Goal: Information Seeking & Learning: Learn about a topic

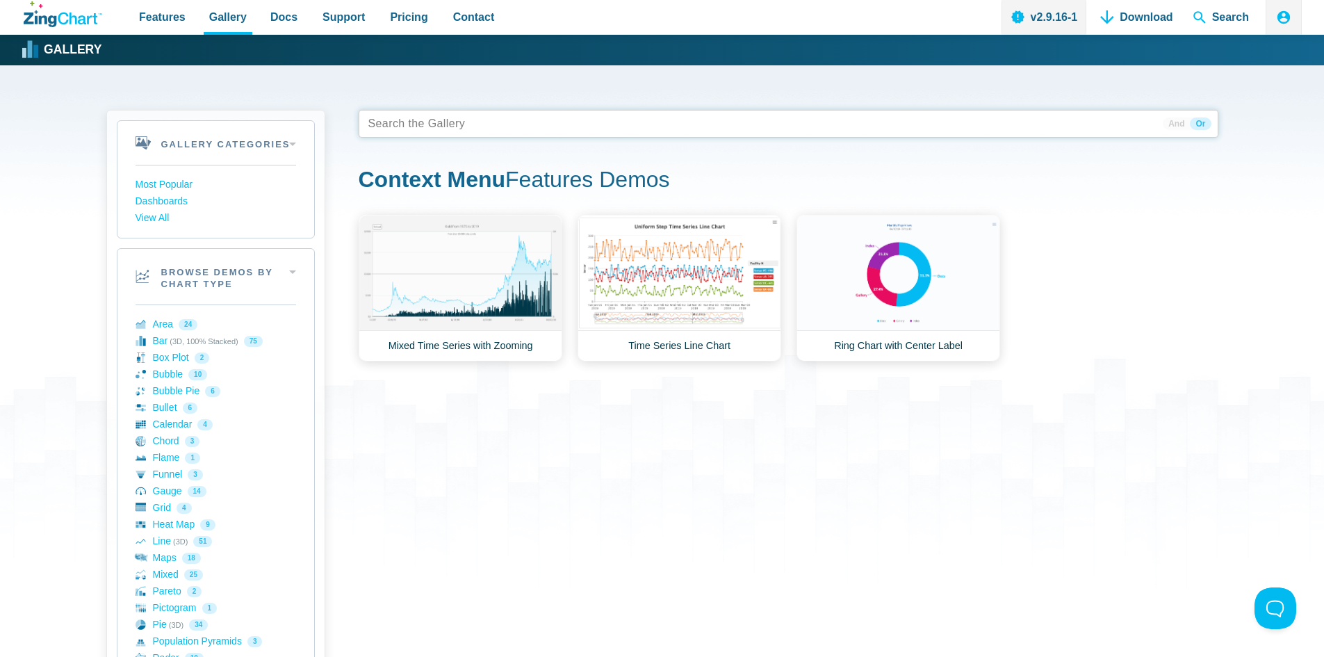
click at [479, 123] on tags "App Content" at bounding box center [789, 124] width 860 height 28
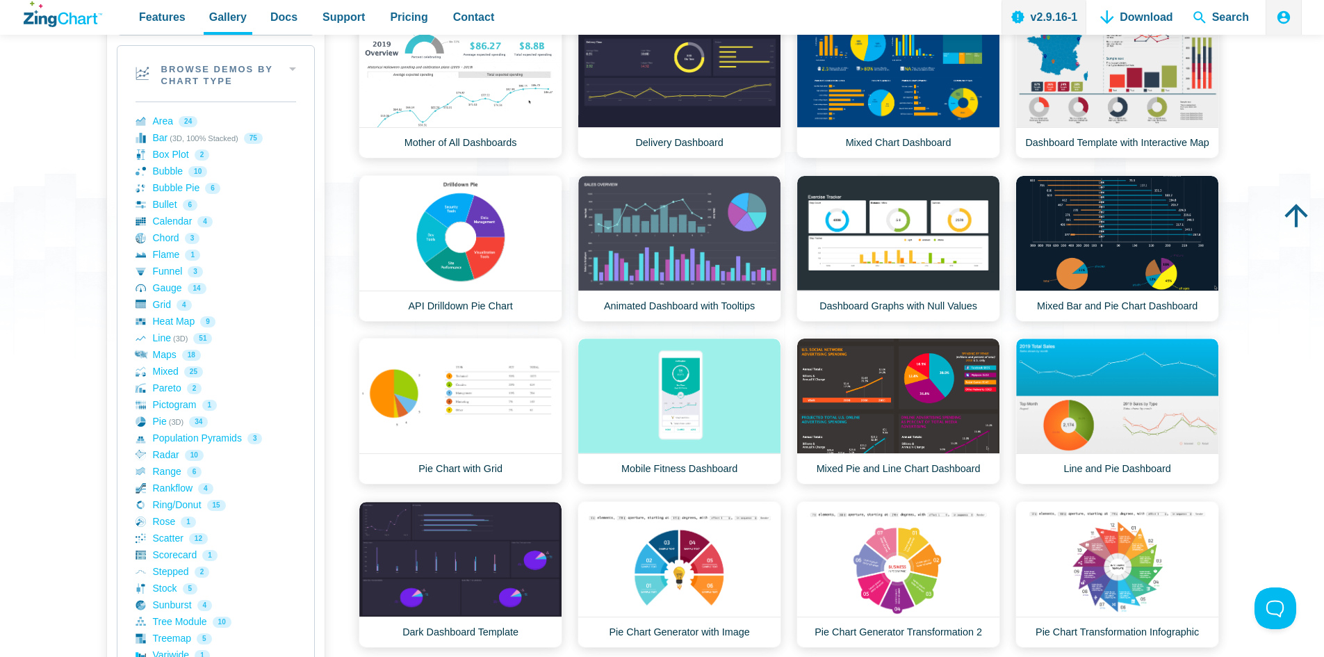
scroll to position [208, 0]
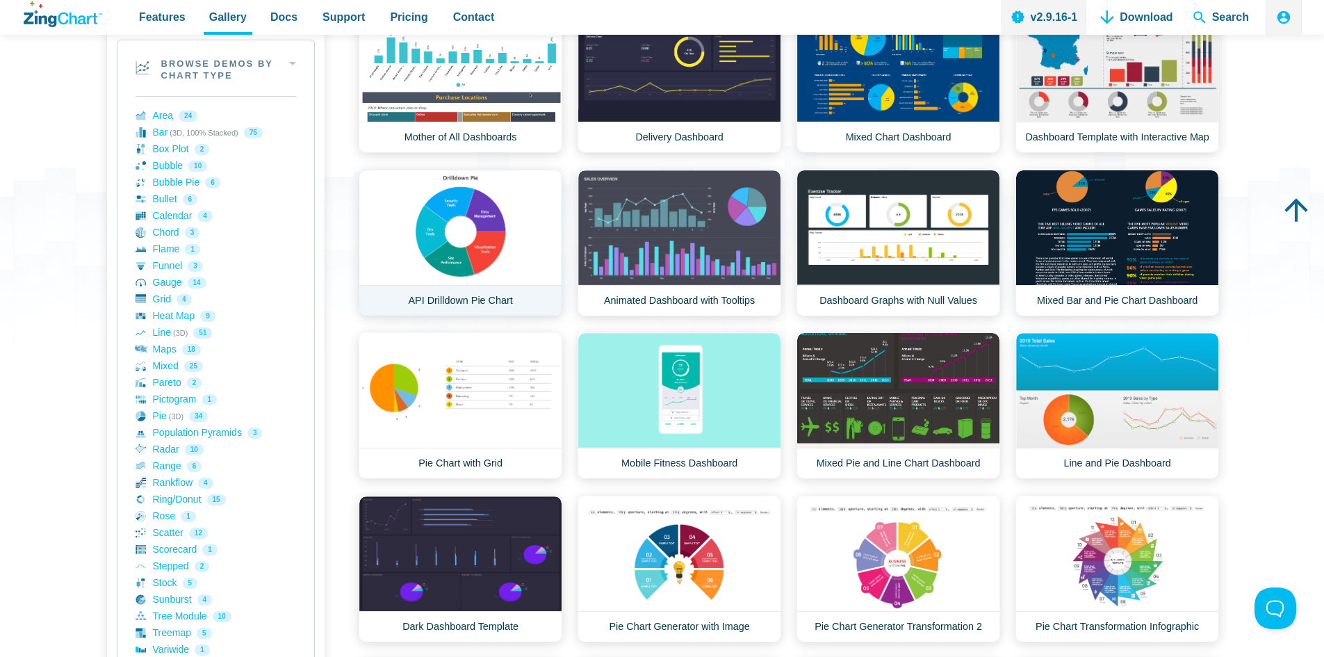
click at [393, 234] on link "API Drilldown Pie Chart" at bounding box center [461, 243] width 204 height 147
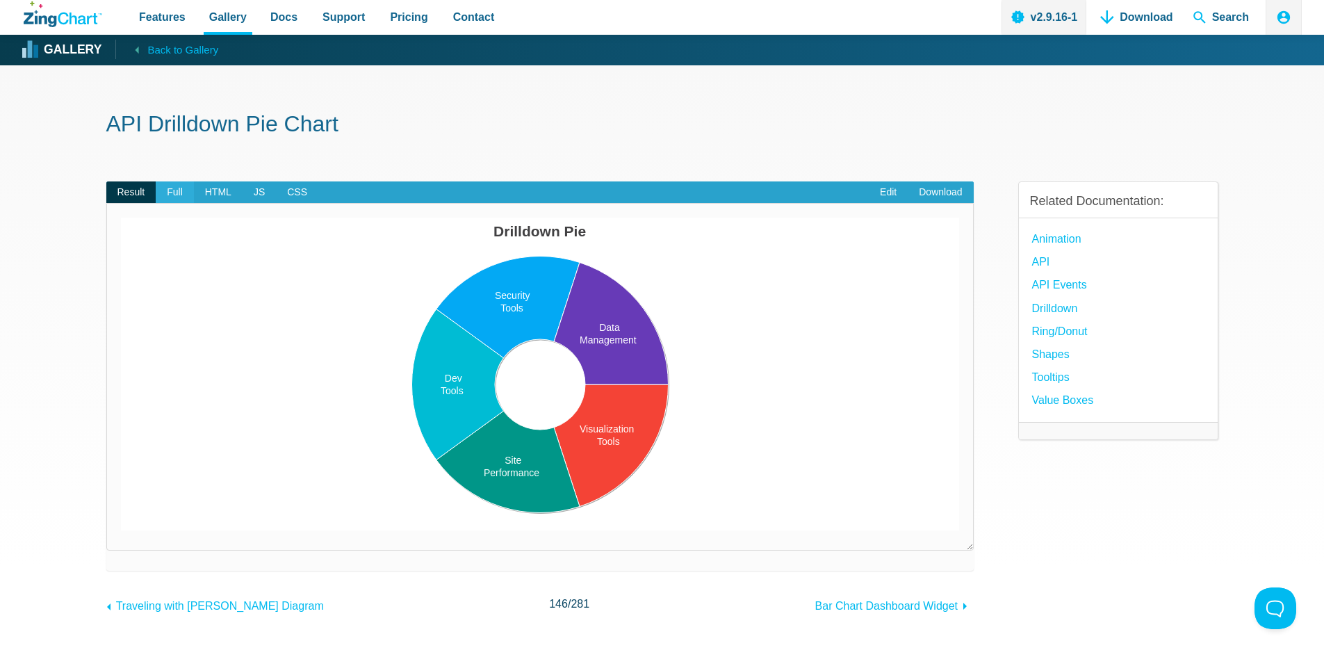
click at [171, 195] on span "Full" at bounding box center [175, 192] width 38 height 22
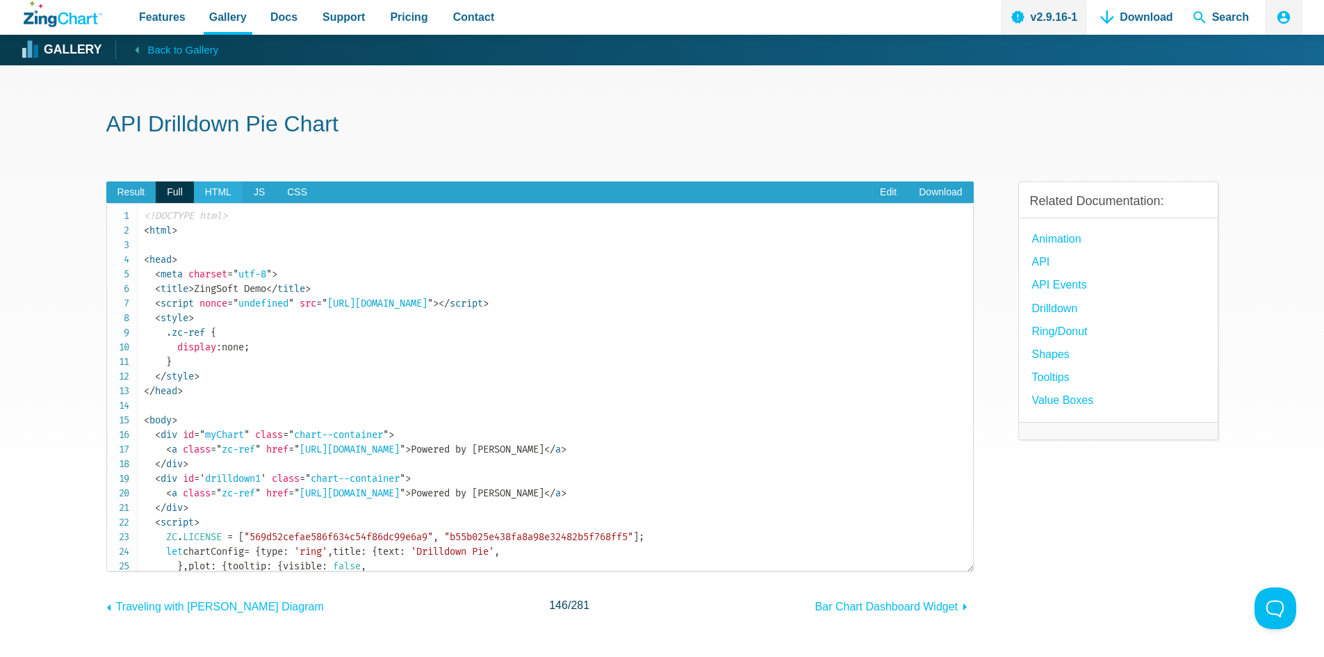
click at [224, 190] on span "HTML" at bounding box center [218, 192] width 49 height 22
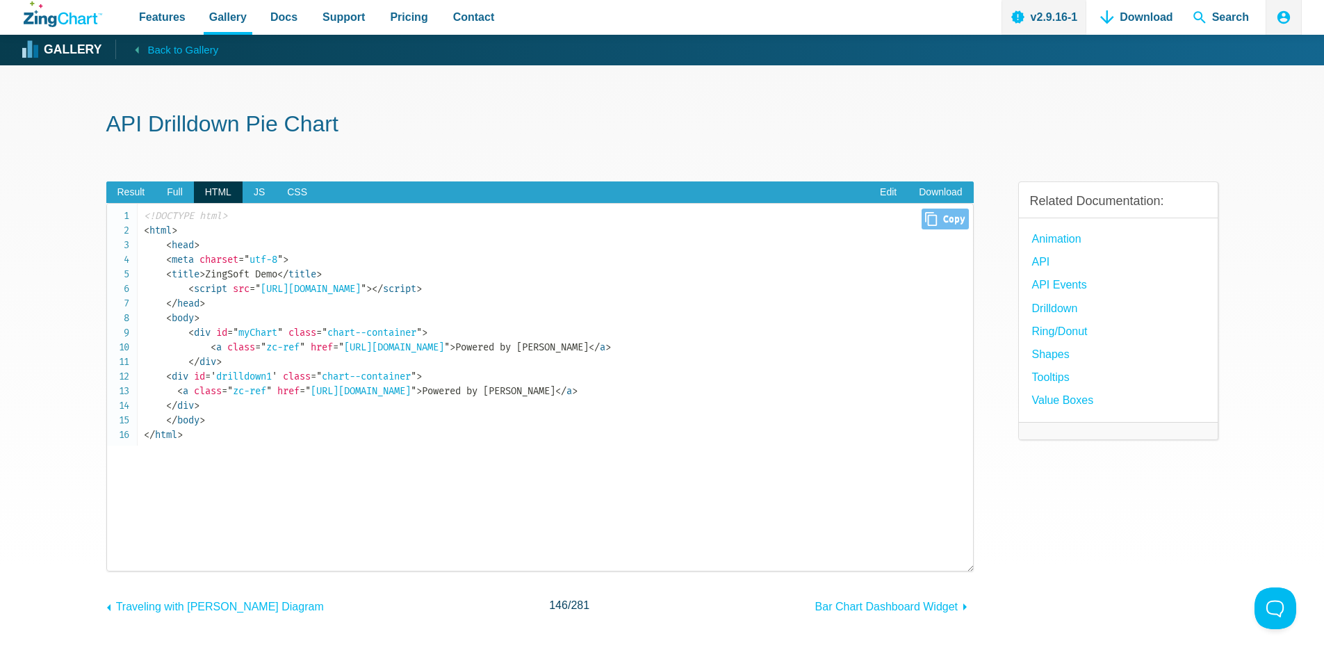
click at [254, 368] on code "<!DOCTYPE html> < html > < head > < meta charset = " utf-8 " > < title > ZingSo…" at bounding box center [558, 324] width 829 height 233
click at [261, 195] on span "JS" at bounding box center [258, 192] width 33 height 22
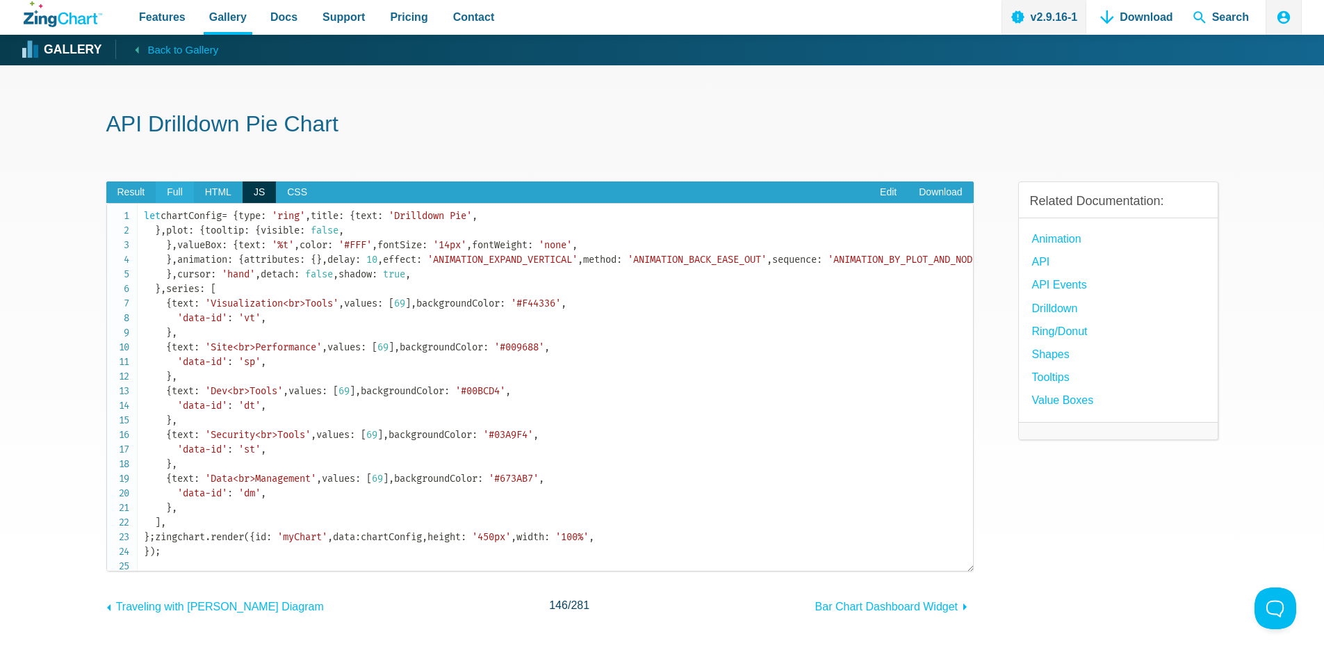
click at [173, 194] on span "Full" at bounding box center [175, 192] width 38 height 22
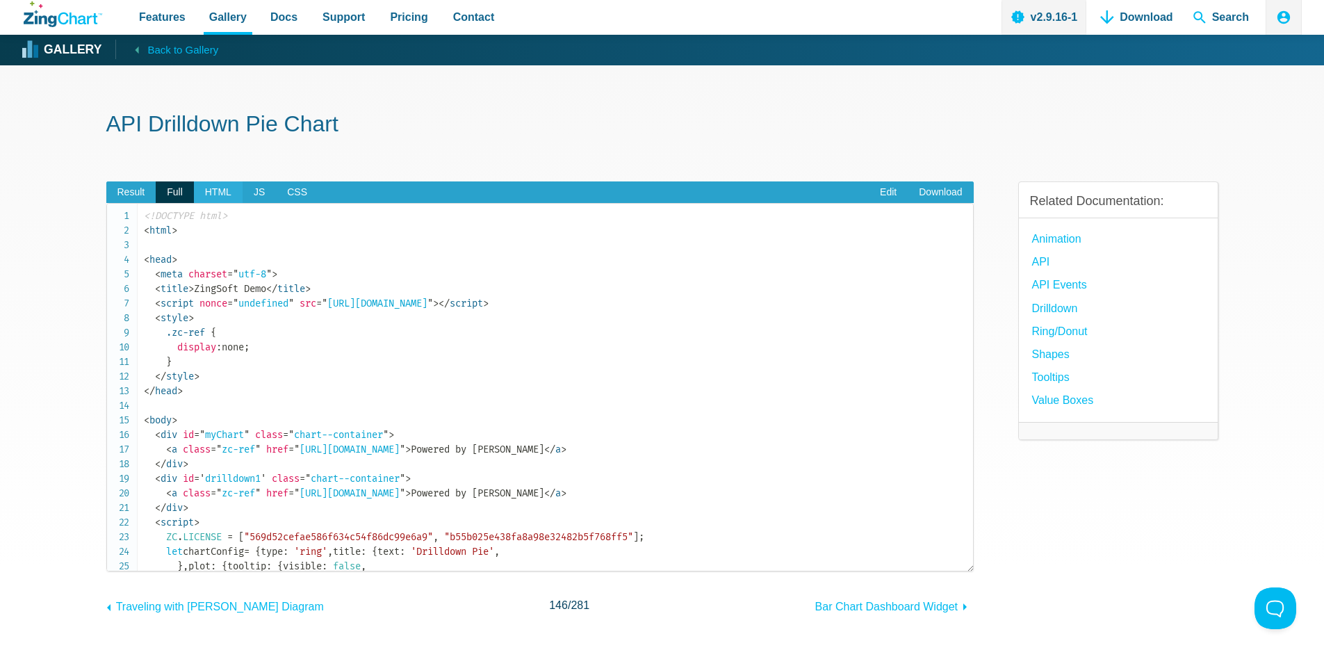
click at [219, 189] on span "HTML" at bounding box center [218, 192] width 49 height 22
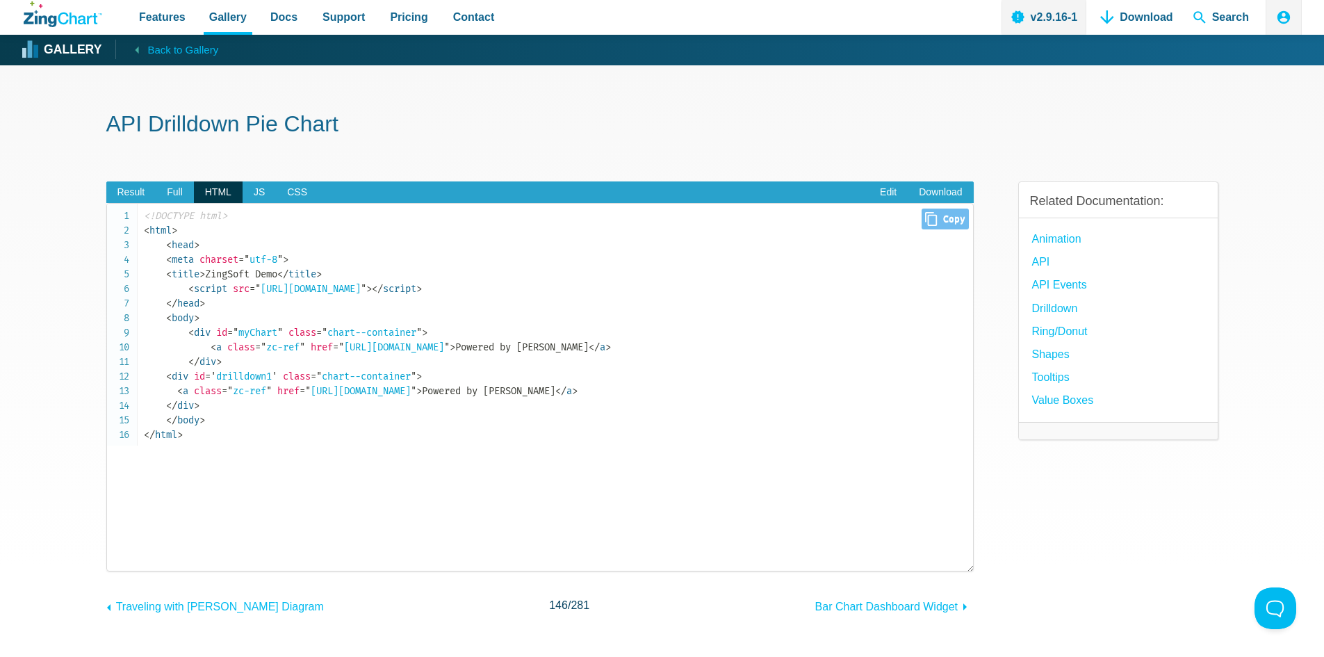
click at [227, 381] on span "= ' drilldown1 '" at bounding box center [241, 376] width 72 height 12
click at [179, 317] on span "< body" at bounding box center [180, 318] width 28 height 12
click at [203, 331] on span "< div" at bounding box center [199, 333] width 22 height 12
click at [172, 375] on span "<" at bounding box center [169, 376] width 6 height 12
click at [186, 404] on span "</ div" at bounding box center [180, 406] width 28 height 12
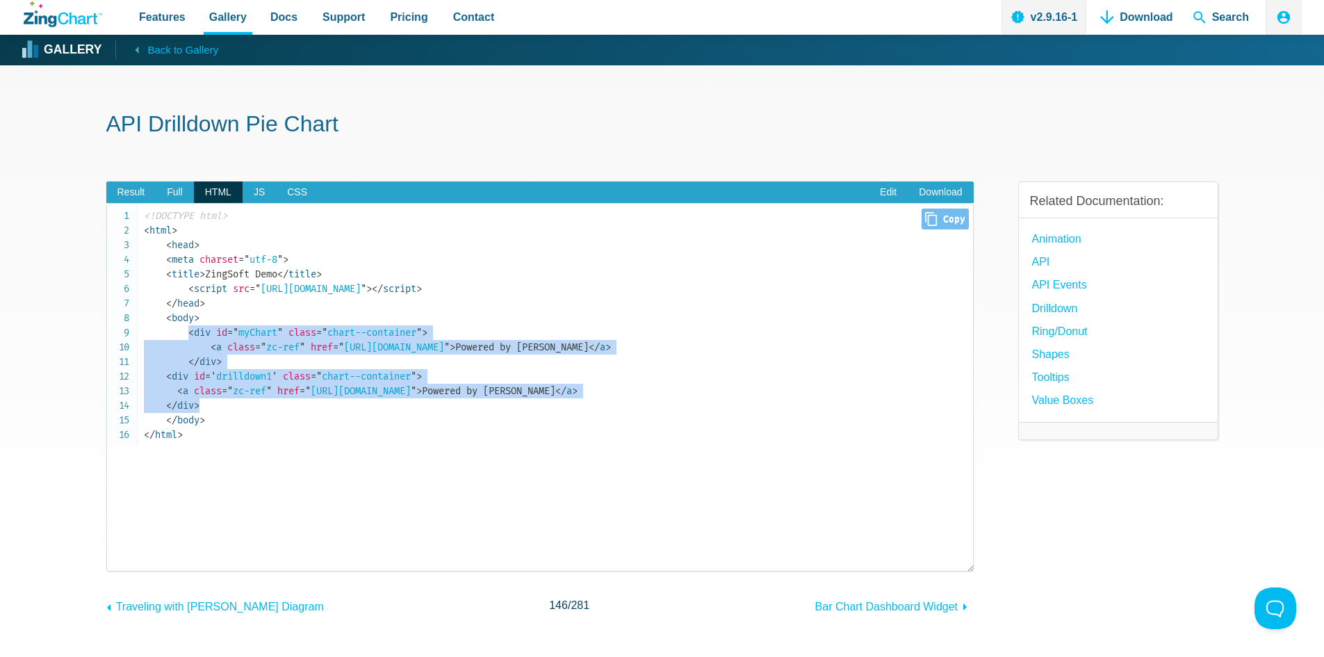
drag, startPoint x: 215, startPoint y: 404, endPoint x: 190, endPoint y: 337, distance: 71.2
click at [190, 337] on code "<!DOCTYPE html> < html > < head > < meta charset = " utf-8 " > < title > ZingSo…" at bounding box center [558, 324] width 829 height 233
copy code "< div id = " myChart " class = " chart--container " > < a class = " zc-ref " hr…"
click at [260, 193] on span "JS" at bounding box center [258, 192] width 33 height 22
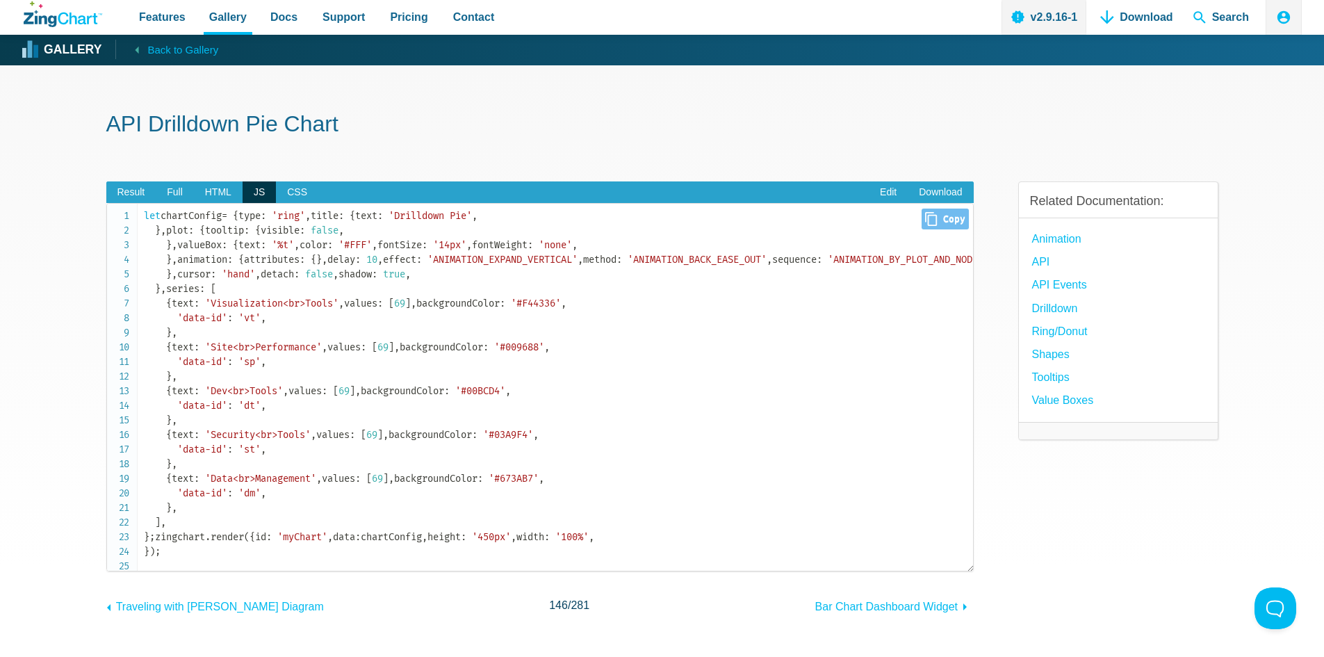
click at [939, 217] on span "Close Copy" at bounding box center [944, 218] width 47 height 21
type input "let chartConfig = { type: 'ring', title: { text: 'Drilldown Pie', }, plot: { to…"
click at [223, 184] on span "HTML" at bounding box center [218, 192] width 49 height 22
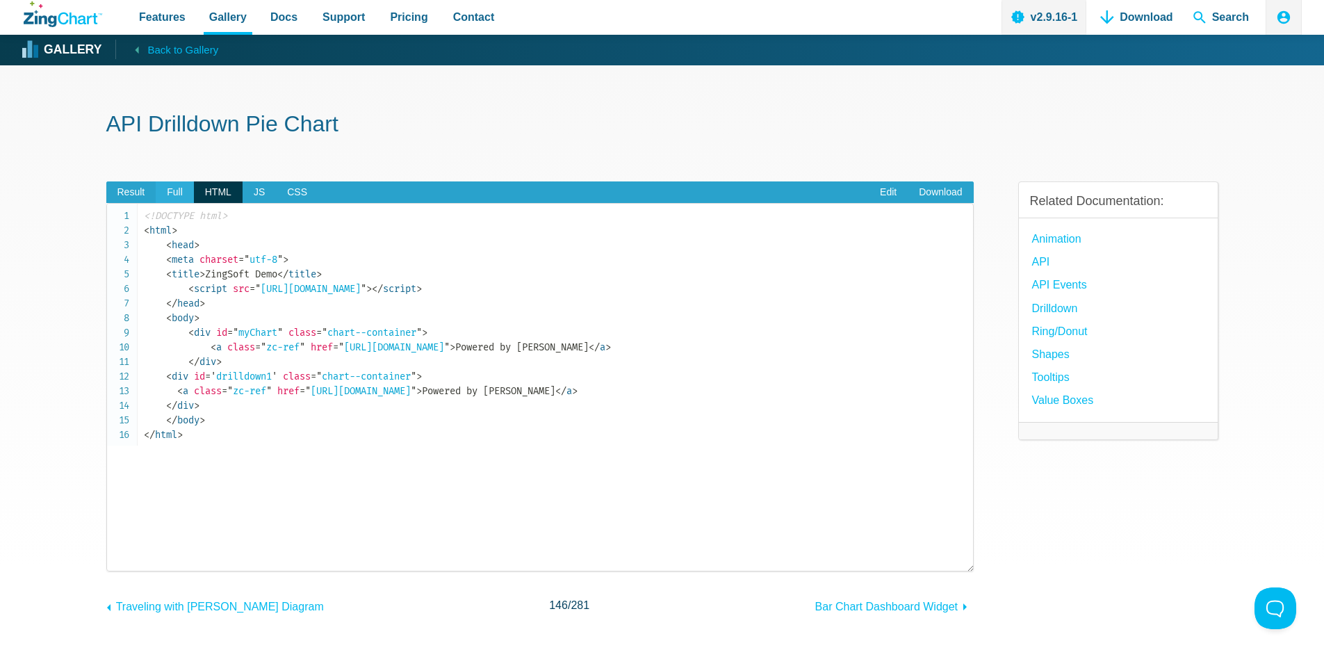
click at [168, 190] on span "Full" at bounding box center [175, 192] width 38 height 22
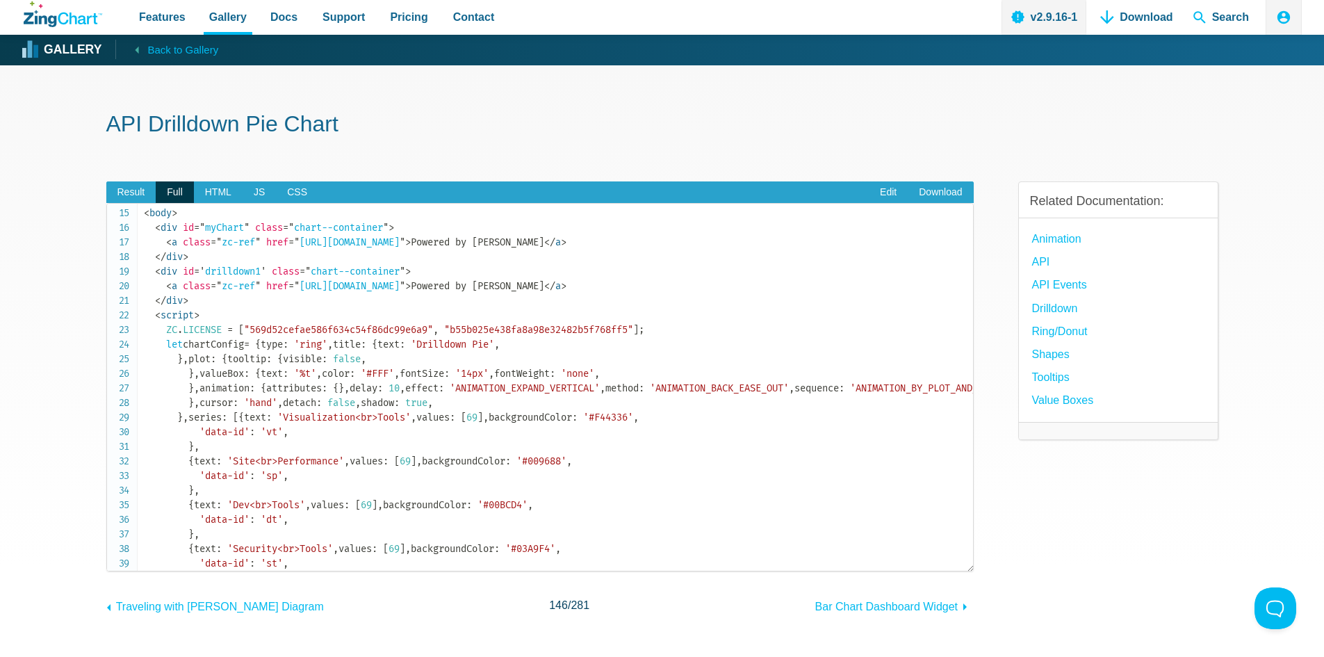
scroll to position [208, 0]
click at [228, 191] on span "HTML" at bounding box center [218, 192] width 49 height 22
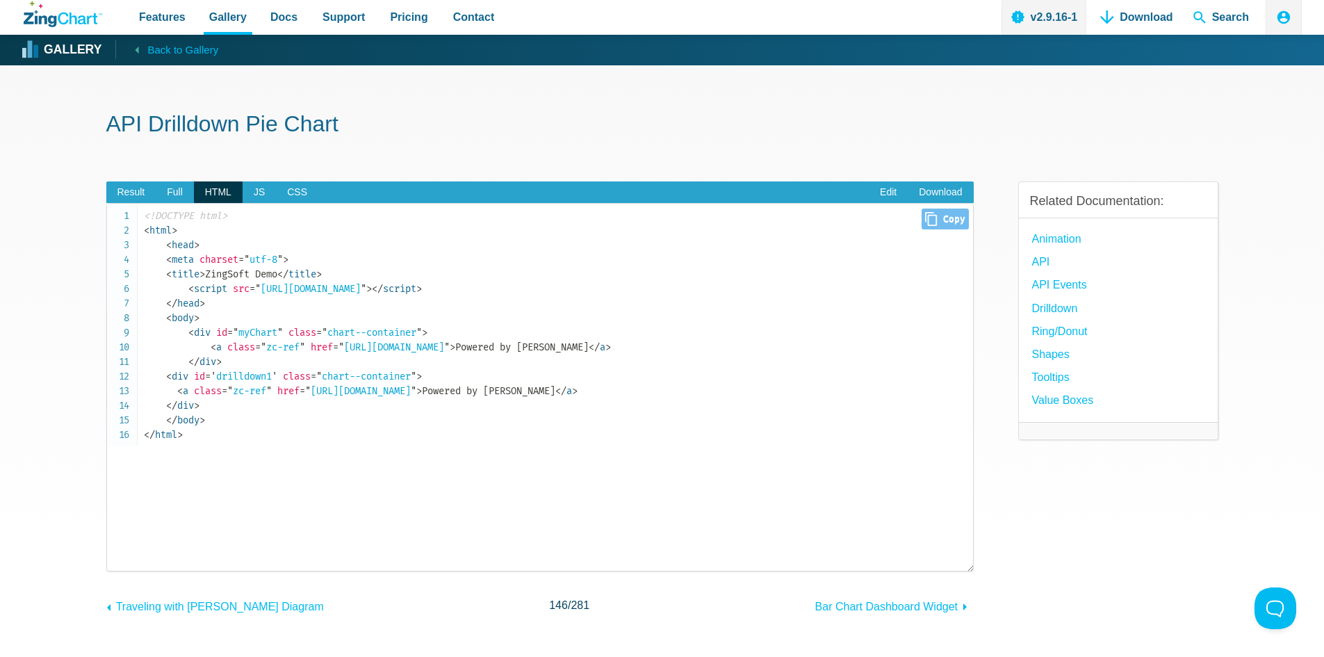
click at [180, 374] on span "< div" at bounding box center [177, 376] width 22 height 12
click at [133, 188] on span "Result" at bounding box center [131, 192] width 50 height 22
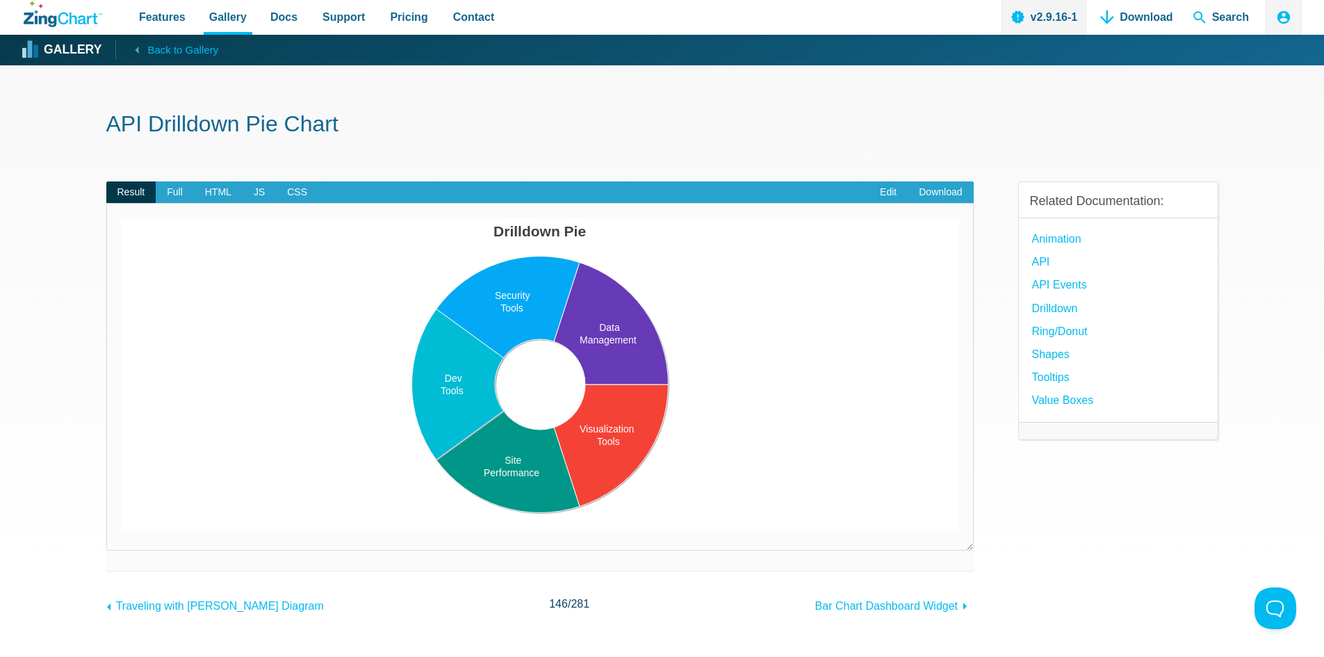
click at [121, 530] on area "App Content" at bounding box center [121, 530] width 0 height 0
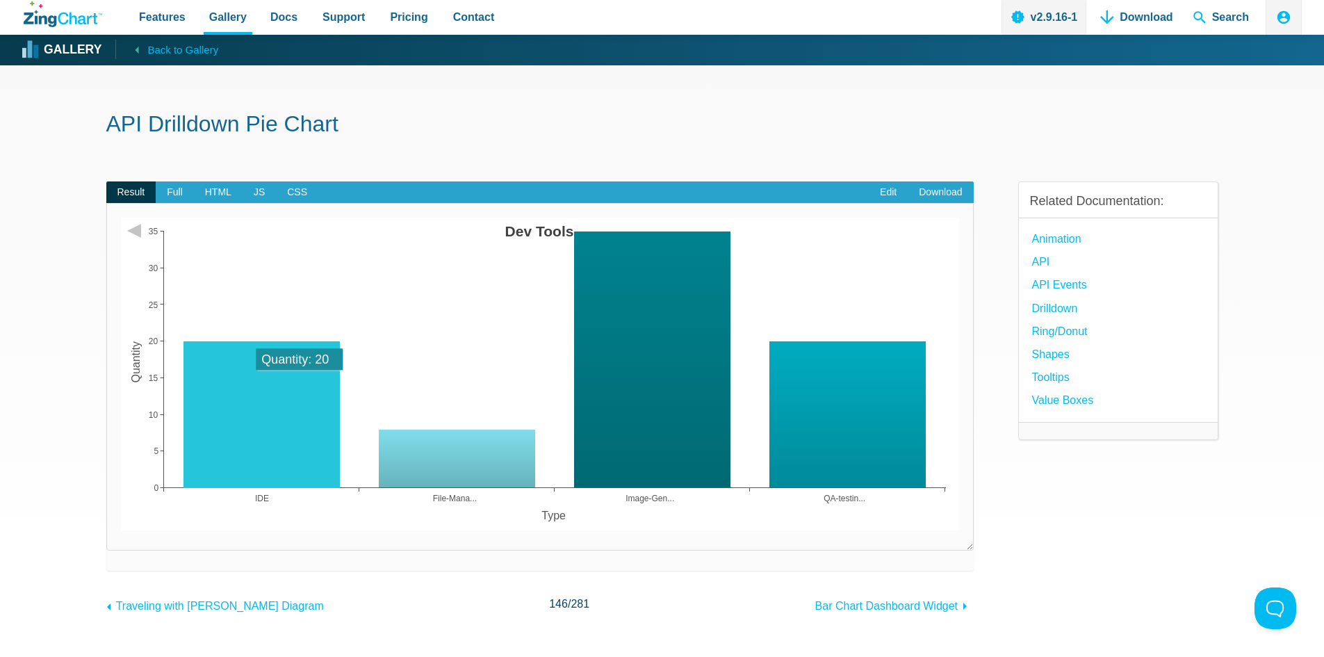
click at [121, 530] on area "App Content" at bounding box center [121, 530] width 0 height 0
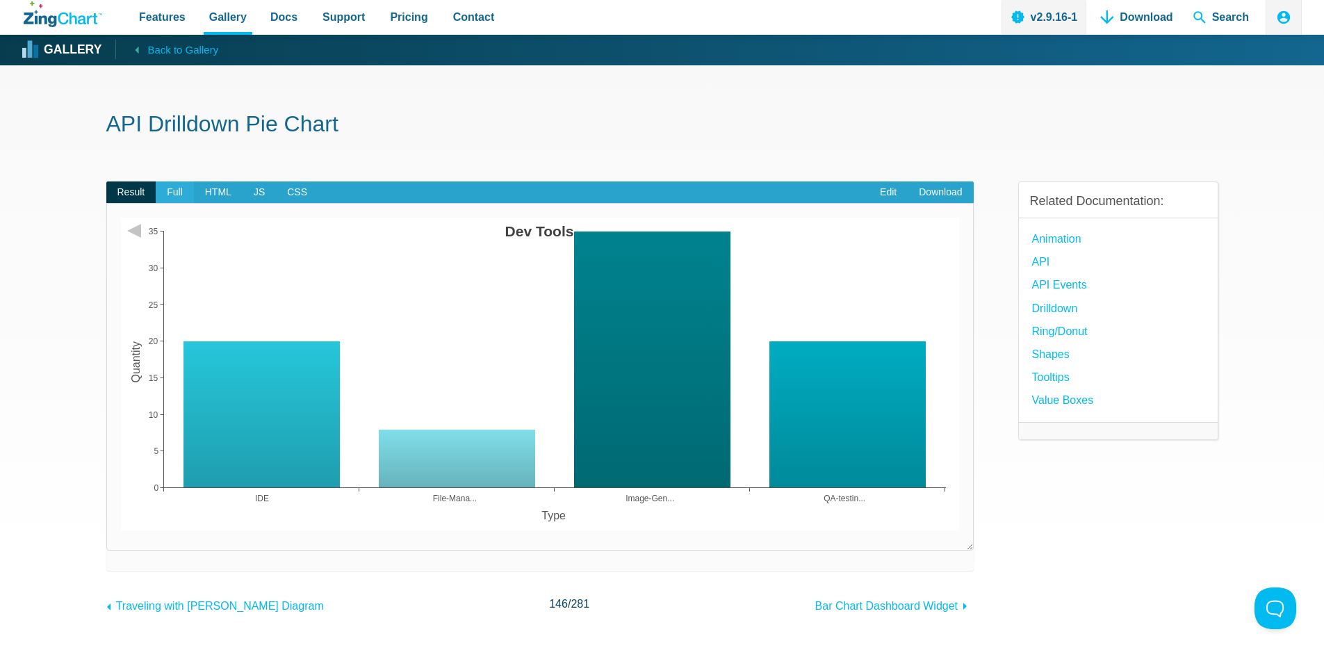
click at [175, 187] on span "Full" at bounding box center [175, 192] width 38 height 22
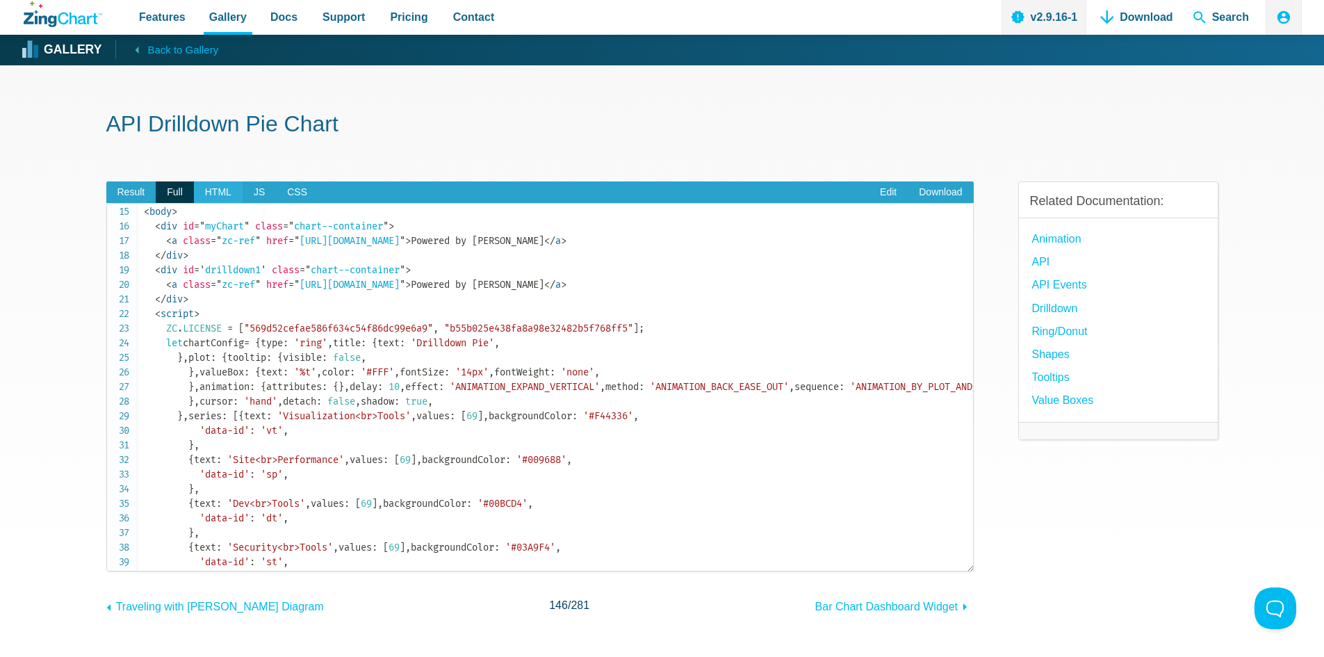
click at [222, 190] on span "HTML" at bounding box center [218, 192] width 49 height 22
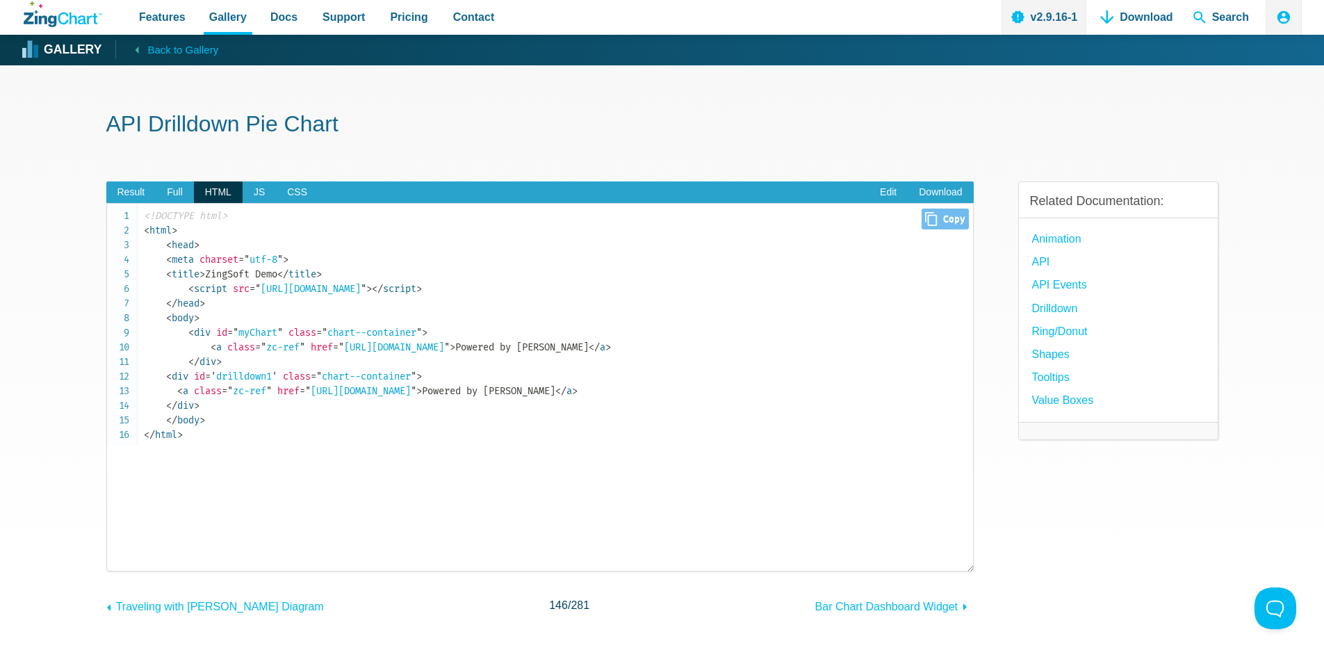
click at [183, 377] on span "< div" at bounding box center [177, 376] width 22 height 12
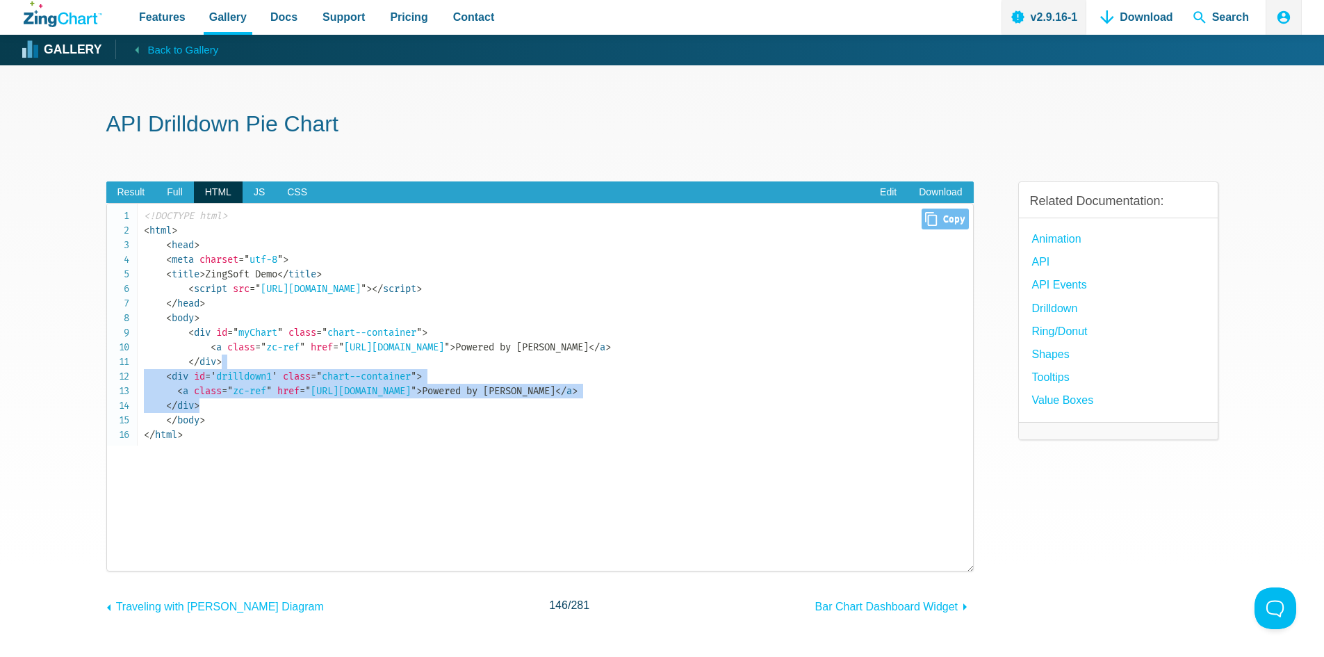
drag, startPoint x: 242, startPoint y: 379, endPoint x: 253, endPoint y: 362, distance: 20.0
click at [253, 362] on code "<!DOCTYPE html> < html > < head > < meta charset = " utf-8 " > < title > ZingSo…" at bounding box center [558, 324] width 829 height 233
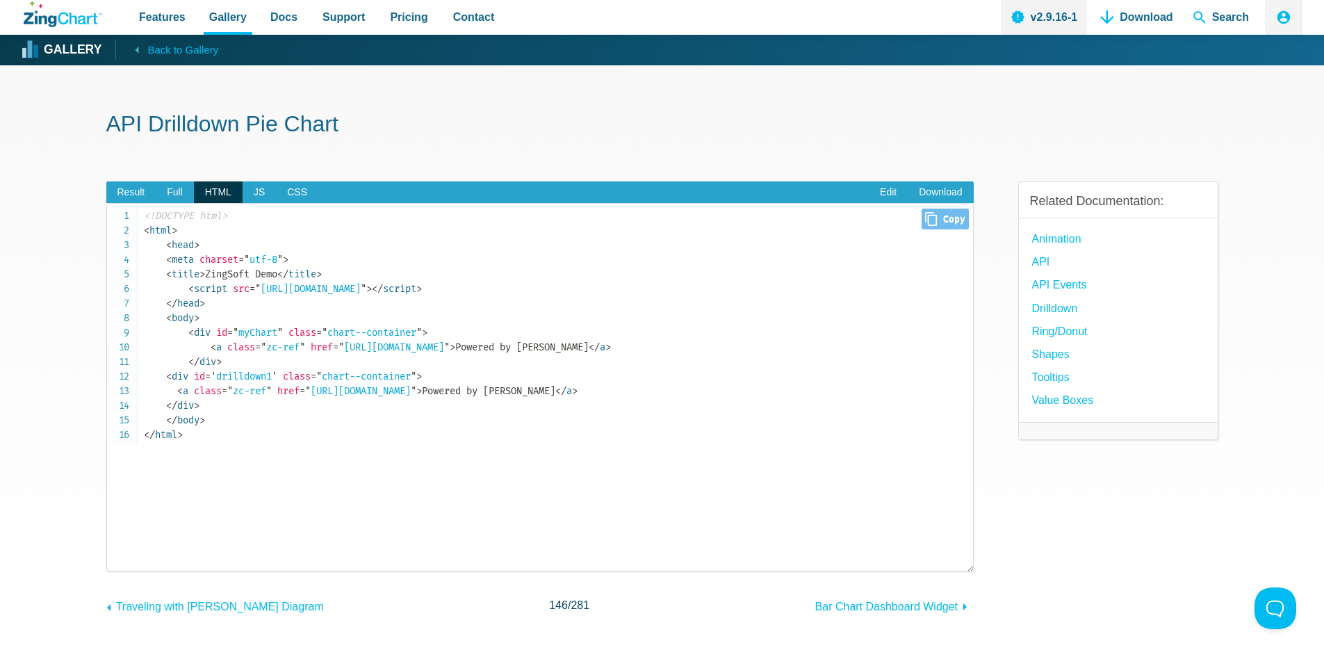
click at [770, 448] on pre "<!DOCTYPE html> < html > < head > < meta charset = " utf-8 " > < title > ZingSo…" at bounding box center [539, 387] width 867 height 368
